Goal: Obtain resource: Obtain resource

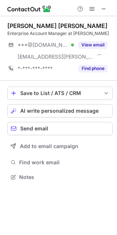
scroll to position [172, 117]
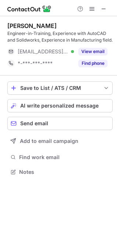
scroll to position [167, 117]
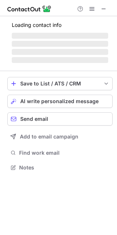
scroll to position [178, 117]
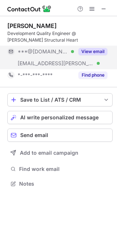
click at [89, 49] on button "View email" at bounding box center [92, 51] width 29 height 7
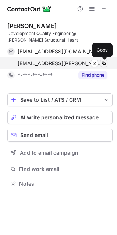
click at [104, 65] on span at bounding box center [104, 63] width 6 height 6
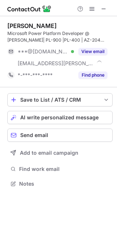
scroll to position [178, 117]
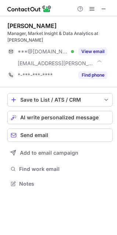
scroll to position [178, 117]
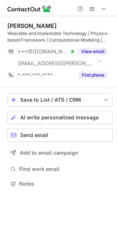
scroll to position [178, 117]
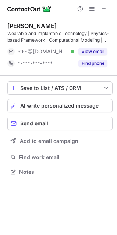
scroll to position [167, 117]
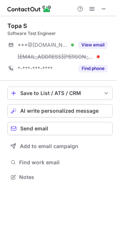
scroll to position [172, 117]
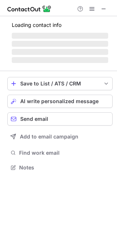
scroll to position [167, 117]
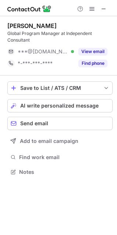
scroll to position [167, 117]
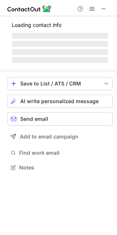
scroll to position [167, 117]
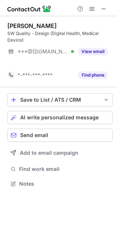
scroll to position [167, 117]
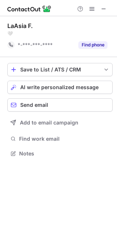
scroll to position [148, 117]
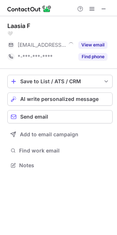
scroll to position [160, 117]
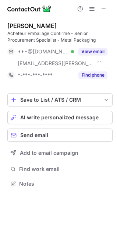
scroll to position [178, 117]
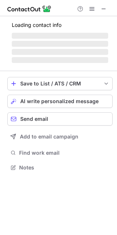
scroll to position [178, 117]
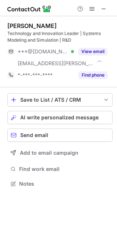
scroll to position [178, 117]
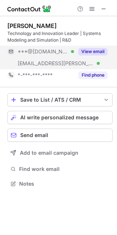
click at [95, 50] on button "View email" at bounding box center [92, 51] width 29 height 7
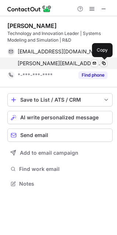
click at [106, 65] on span at bounding box center [104, 63] width 6 height 6
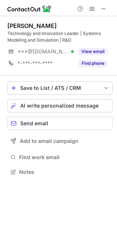
scroll to position [167, 117]
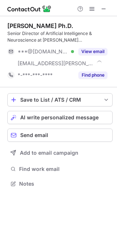
scroll to position [178, 117]
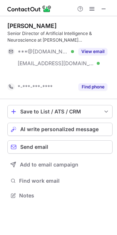
scroll to position [178, 117]
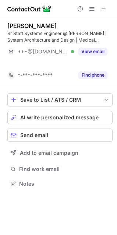
scroll to position [167, 117]
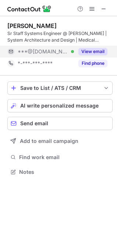
click at [97, 51] on button "View email" at bounding box center [92, 51] width 29 height 7
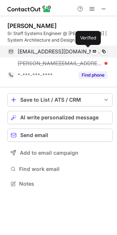
scroll to position [178, 117]
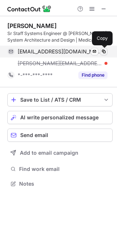
click at [106, 51] on span at bounding box center [104, 52] width 6 height 6
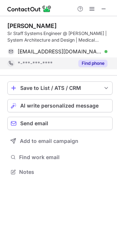
scroll to position [167, 117]
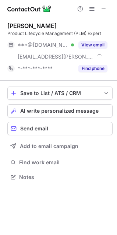
scroll to position [172, 117]
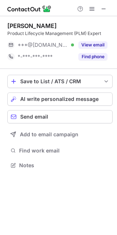
scroll to position [160, 117]
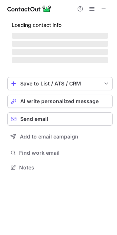
scroll to position [184, 117]
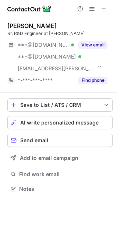
scroll to position [184, 117]
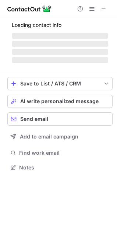
scroll to position [178, 117]
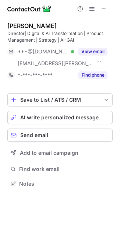
scroll to position [178, 117]
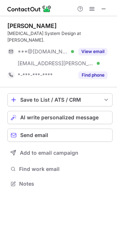
scroll to position [172, 117]
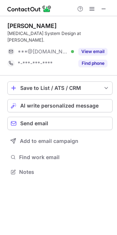
scroll to position [160, 117]
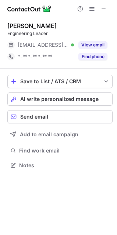
scroll to position [160, 117]
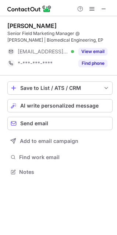
scroll to position [167, 117]
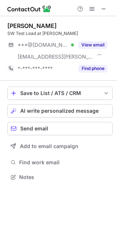
scroll to position [172, 117]
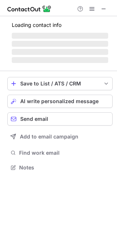
scroll to position [172, 117]
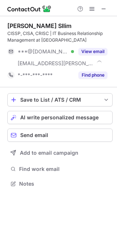
scroll to position [178, 117]
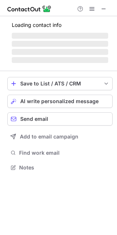
scroll to position [178, 117]
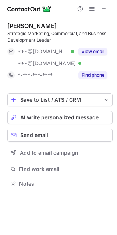
scroll to position [178, 117]
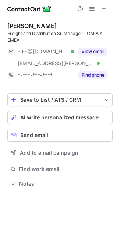
scroll to position [178, 117]
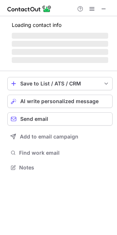
scroll to position [178, 117]
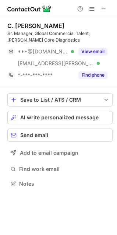
scroll to position [178, 117]
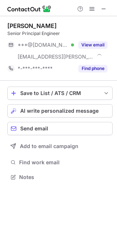
scroll to position [172, 117]
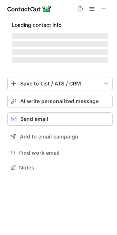
scroll to position [172, 117]
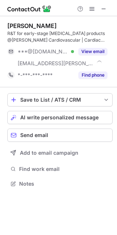
scroll to position [178, 117]
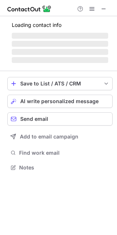
scroll to position [143, 117]
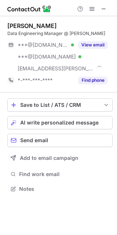
scroll to position [184, 117]
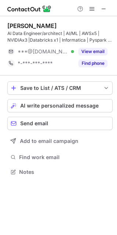
scroll to position [167, 117]
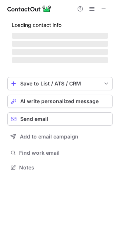
scroll to position [167, 117]
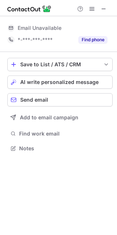
scroll to position [143, 117]
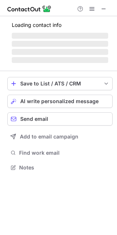
scroll to position [178, 117]
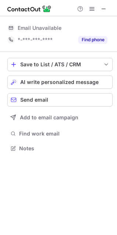
scroll to position [143, 117]
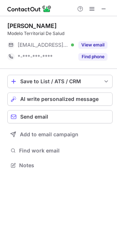
scroll to position [160, 117]
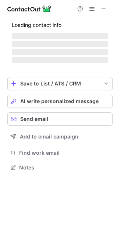
scroll to position [178, 117]
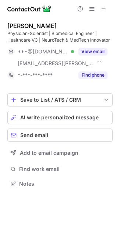
scroll to position [178, 117]
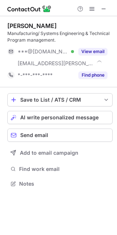
scroll to position [178, 117]
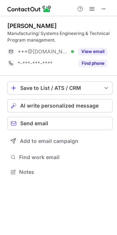
scroll to position [167, 117]
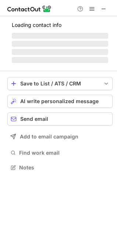
scroll to position [172, 117]
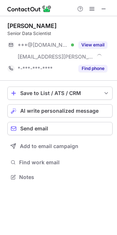
scroll to position [172, 117]
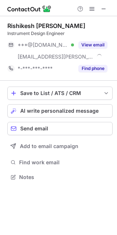
scroll to position [172, 117]
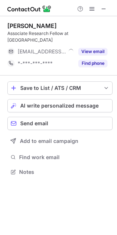
scroll to position [160, 117]
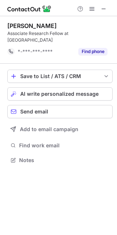
scroll to position [148, 117]
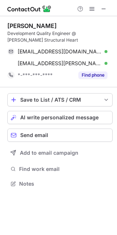
scroll to position [178, 117]
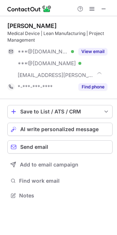
scroll to position [190, 117]
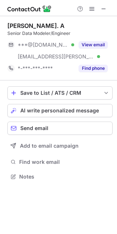
scroll to position [172, 117]
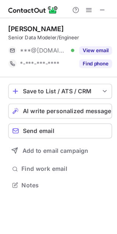
scroll to position [160, 117]
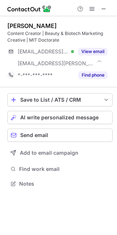
scroll to position [178, 117]
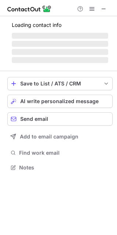
scroll to position [178, 117]
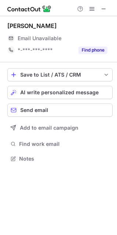
scroll to position [153, 117]
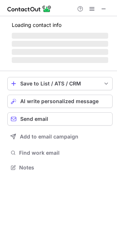
scroll to position [167, 117]
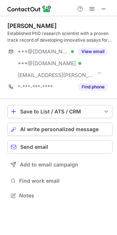
scroll to position [190, 117]
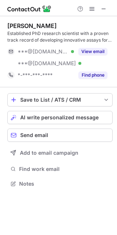
scroll to position [178, 117]
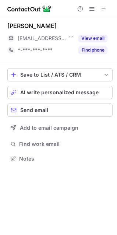
scroll to position [153, 117]
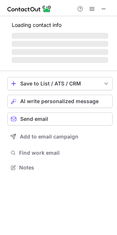
scroll to position [160, 117]
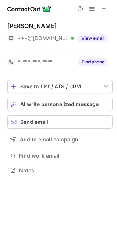
scroll to position [153, 117]
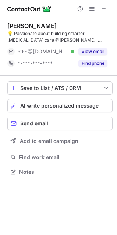
scroll to position [167, 117]
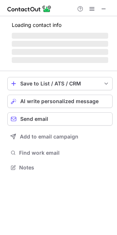
scroll to position [172, 117]
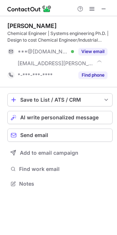
scroll to position [178, 117]
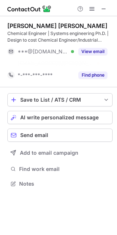
scroll to position [167, 117]
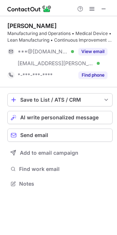
scroll to position [178, 117]
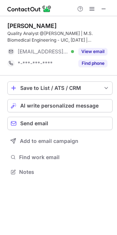
scroll to position [167, 117]
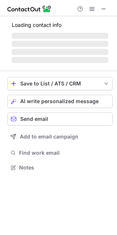
scroll to position [178, 117]
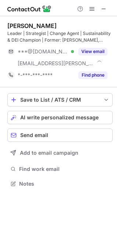
scroll to position [178, 117]
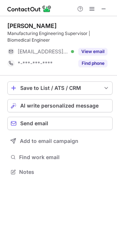
scroll to position [167, 117]
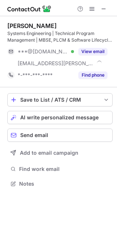
scroll to position [178, 117]
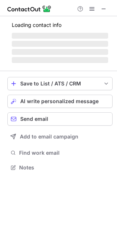
scroll to position [167, 117]
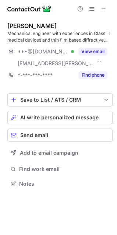
scroll to position [178, 117]
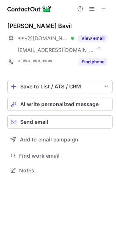
scroll to position [165, 117]
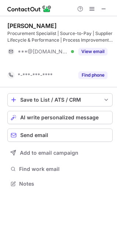
scroll to position [167, 117]
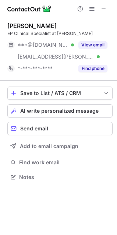
scroll to position [172, 117]
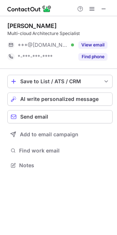
scroll to position [160, 117]
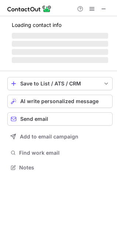
scroll to position [162, 117]
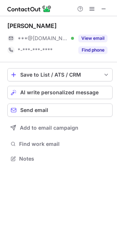
scroll to position [153, 117]
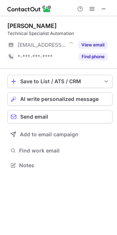
scroll to position [160, 117]
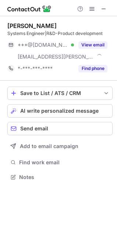
scroll to position [172, 117]
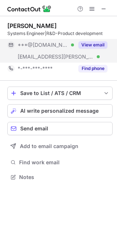
click at [89, 48] on button "View email" at bounding box center [92, 44] width 29 height 7
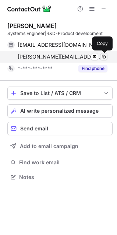
click at [105, 57] on span at bounding box center [104, 57] width 6 height 6
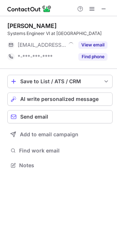
scroll to position [160, 117]
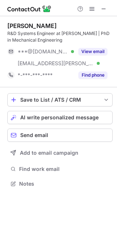
scroll to position [178, 117]
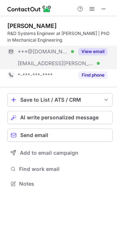
click at [97, 52] on button "View email" at bounding box center [92, 51] width 29 height 7
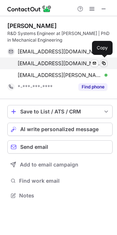
scroll to position [190, 117]
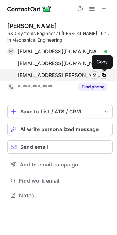
click at [106, 77] on span at bounding box center [104, 75] width 6 height 6
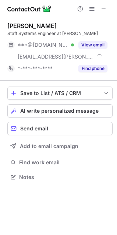
scroll to position [172, 117]
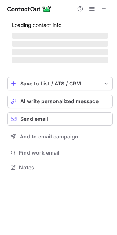
scroll to position [172, 117]
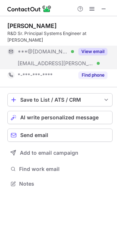
click at [96, 48] on button "View email" at bounding box center [92, 51] width 29 height 7
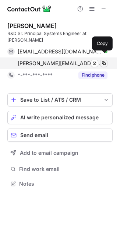
click at [105, 60] on span at bounding box center [104, 63] width 6 height 6
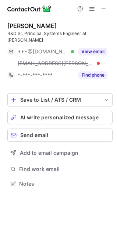
scroll to position [172, 117]
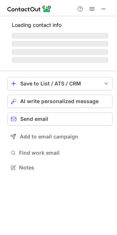
scroll to position [184, 117]
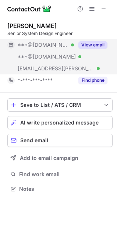
click at [95, 46] on button "View email" at bounding box center [92, 44] width 29 height 7
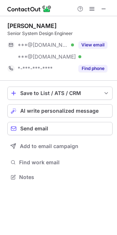
scroll to position [172, 117]
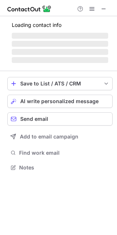
scroll to position [165, 117]
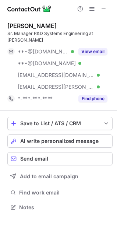
scroll to position [195, 117]
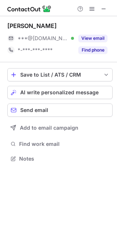
scroll to position [153, 117]
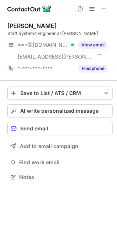
scroll to position [172, 117]
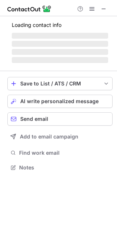
scroll to position [172, 117]
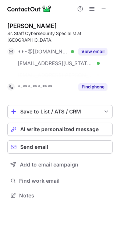
scroll to position [172, 117]
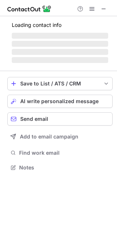
scroll to position [190, 117]
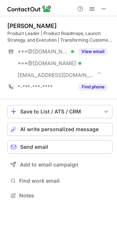
scroll to position [190, 117]
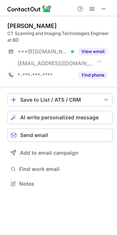
scroll to position [178, 117]
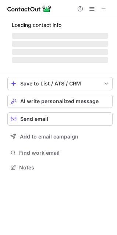
scroll to position [178, 117]
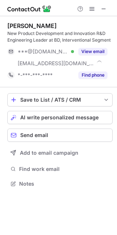
scroll to position [178, 117]
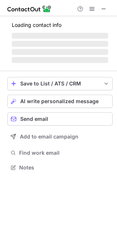
scroll to position [162, 117]
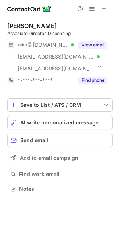
scroll to position [184, 117]
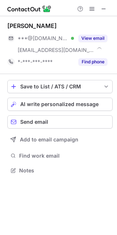
scroll to position [165, 117]
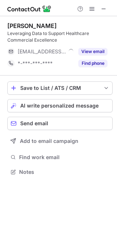
scroll to position [167, 117]
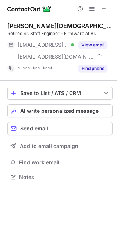
scroll to position [172, 117]
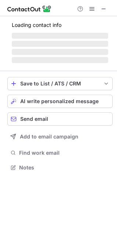
scroll to position [178, 117]
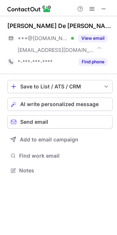
scroll to position [165, 117]
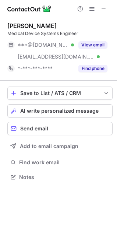
scroll to position [172, 117]
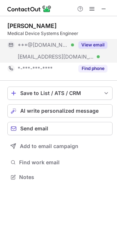
click at [92, 45] on button "View email" at bounding box center [92, 44] width 29 height 7
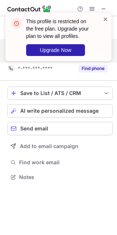
click at [106, 21] on span at bounding box center [106, 18] width 6 height 7
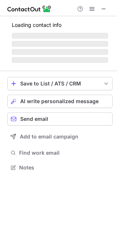
scroll to position [162, 117]
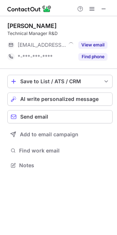
scroll to position [160, 117]
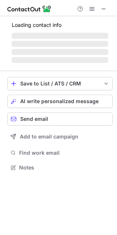
scroll to position [143, 117]
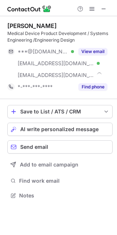
scroll to position [190, 117]
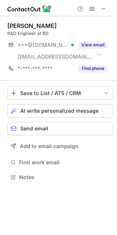
scroll to position [172, 117]
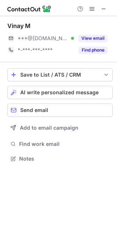
scroll to position [153, 117]
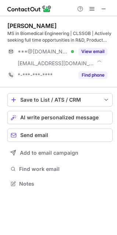
scroll to position [178, 117]
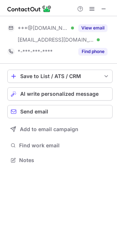
scroll to position [155, 117]
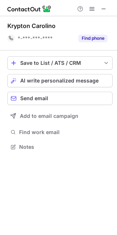
scroll to position [142, 117]
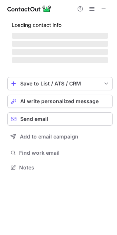
scroll to position [165, 117]
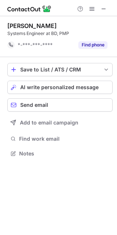
scroll to position [148, 117]
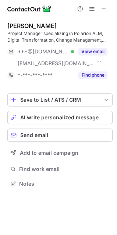
scroll to position [178, 117]
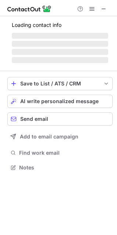
scroll to position [165, 117]
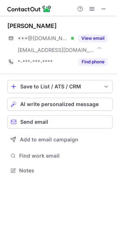
scroll to position [165, 117]
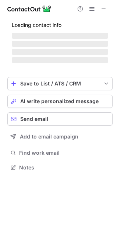
scroll to position [172, 117]
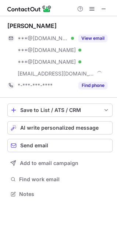
scroll to position [189, 117]
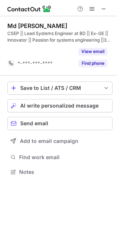
scroll to position [155, 117]
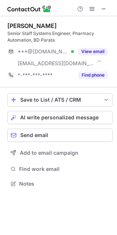
scroll to position [178, 117]
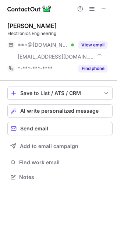
scroll to position [172, 117]
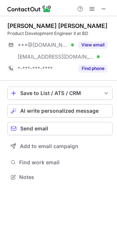
scroll to position [172, 117]
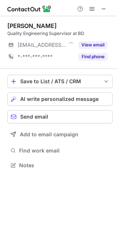
scroll to position [160, 117]
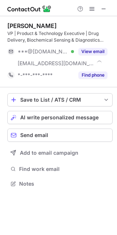
scroll to position [178, 117]
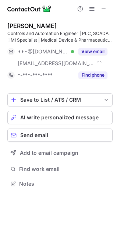
scroll to position [178, 117]
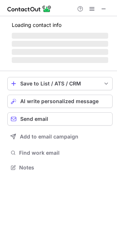
scroll to position [178, 117]
